Goal: Task Accomplishment & Management: Use online tool/utility

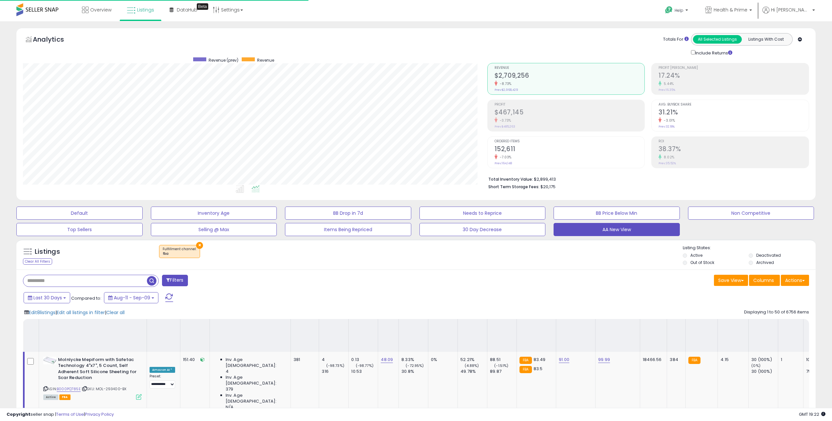
select select "**"
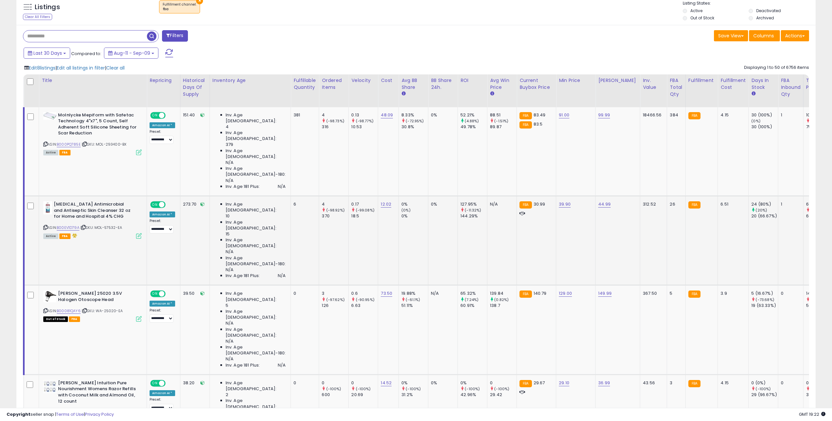
scroll to position [229, 0]
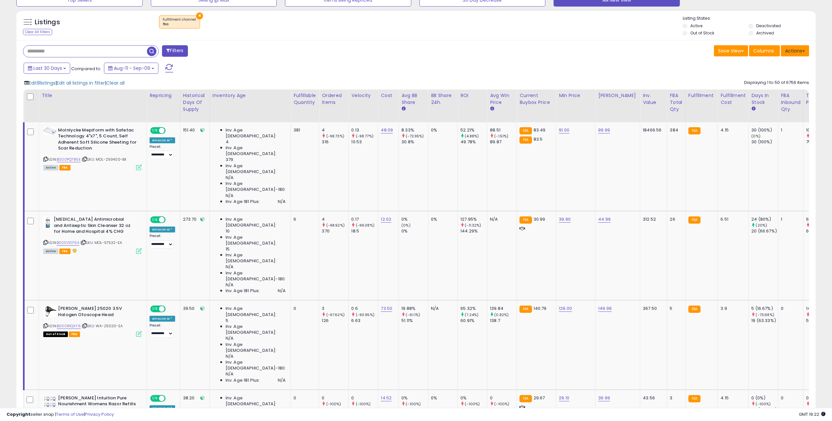
click at [797, 50] on button "Actions" at bounding box center [795, 50] width 28 height 11
click at [780, 89] on link "Export All Columns" at bounding box center [768, 93] width 72 height 10
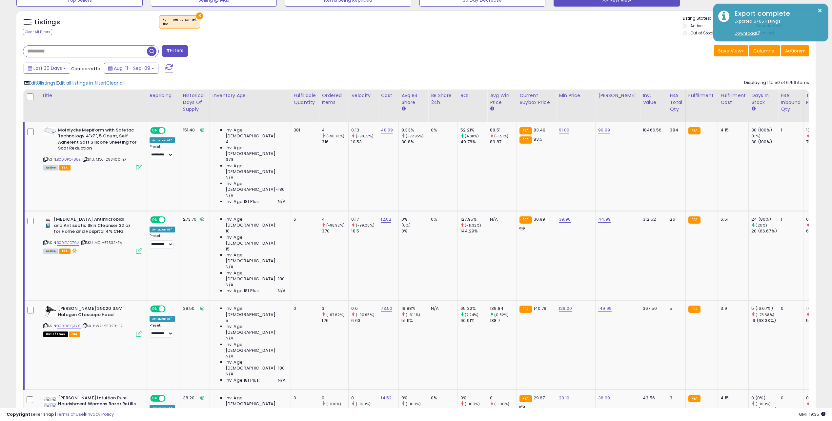
click at [453, 68] on div "Last 30 Days Compared to: Aug-11 - Sep-09" at bounding box center [316, 69] width 589 height 15
click at [61, 68] on span "Last 30 Days" at bounding box center [47, 68] width 29 height 7
click at [41, 109] on li "Custom Range" at bounding box center [53, 108] width 52 height 9
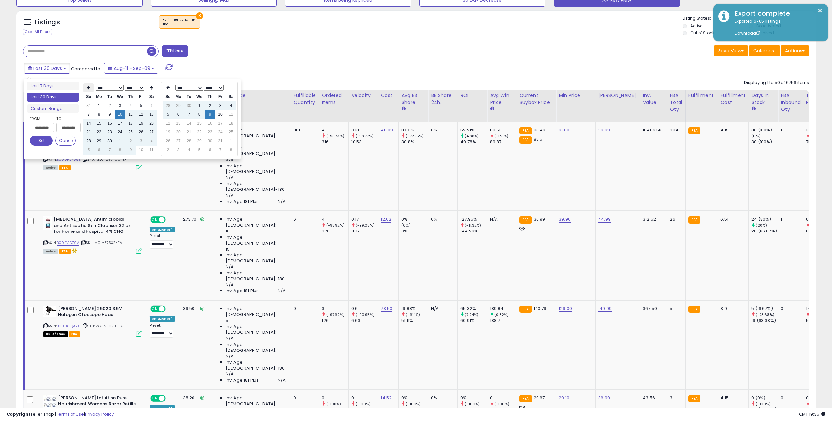
click at [87, 88] on icon at bounding box center [88, 88] width 3 height 4
click at [91, 122] on td "10" at bounding box center [88, 123] width 10 height 9
type input "**********"
click at [168, 88] on icon at bounding box center [167, 88] width 3 height 4
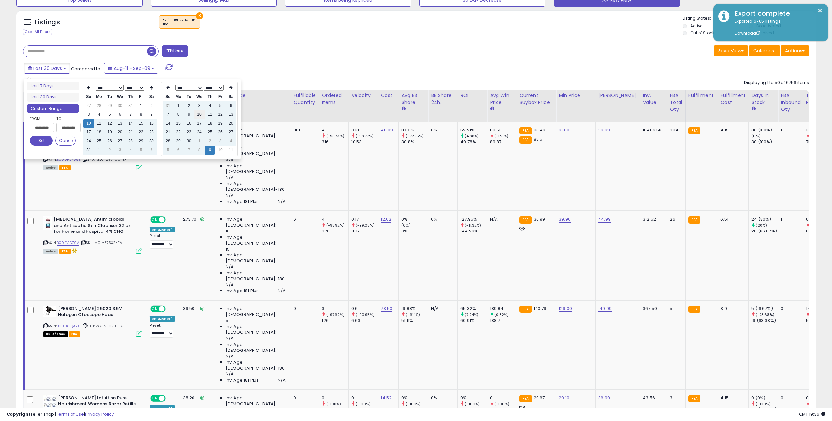
click at [196, 115] on td "10" at bounding box center [199, 114] width 10 height 9
type input "**********"
click at [42, 142] on button "Set" at bounding box center [41, 141] width 23 height 10
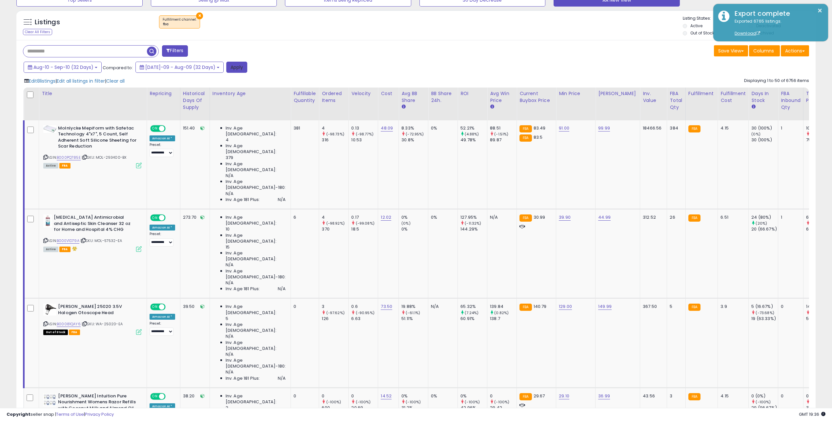
click at [226, 68] on button "Apply" at bounding box center [236, 67] width 21 height 11
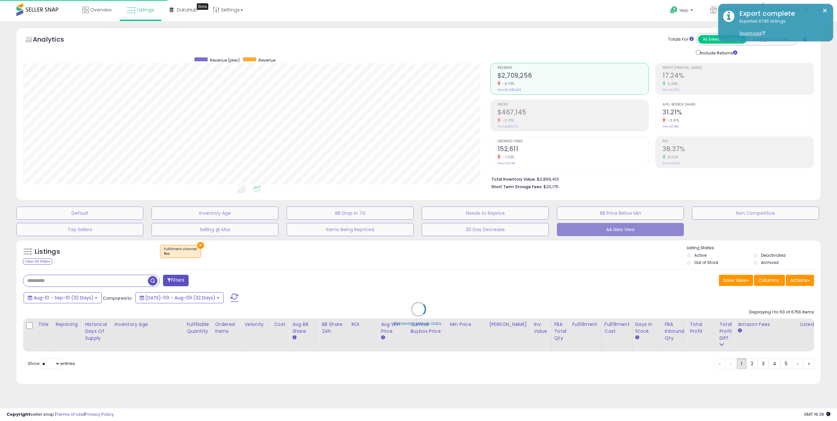
scroll to position [134, 467]
